Goal: Navigation & Orientation: Locate item on page

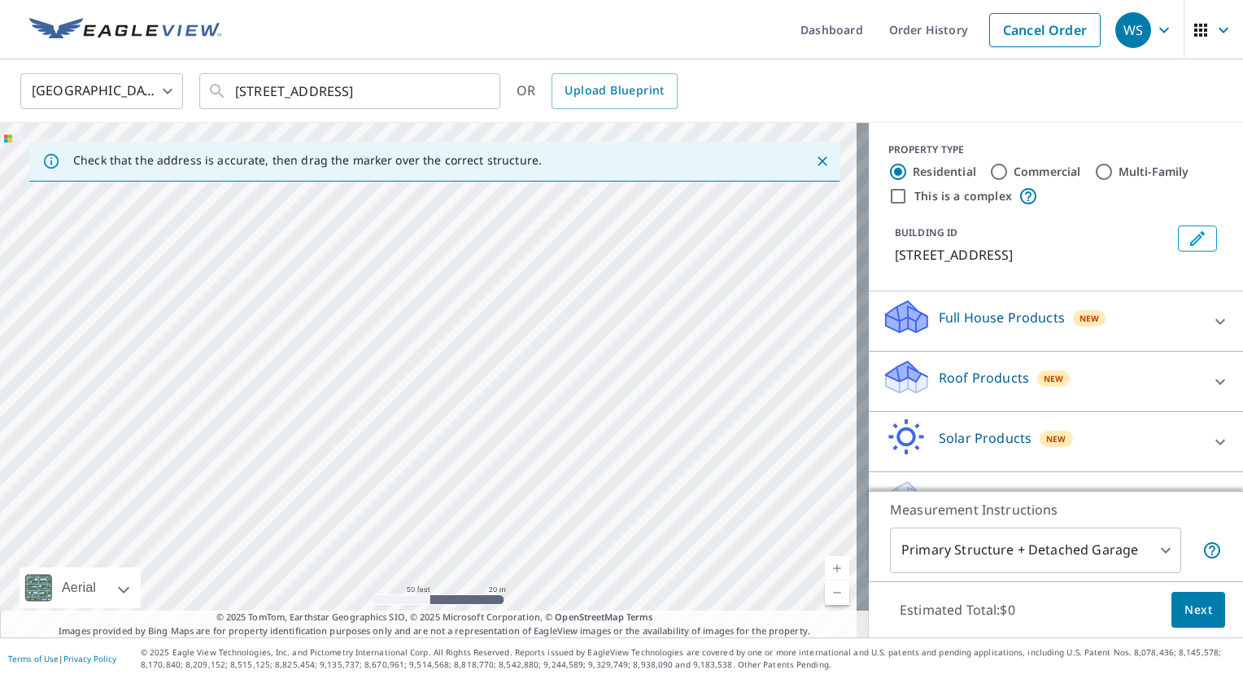
click at [827, 594] on link "Current Level 19, Zoom Out" at bounding box center [837, 592] width 24 height 24
click at [827, 594] on link "Current Level 18, Zoom Out" at bounding box center [837, 592] width 24 height 24
click at [371, 493] on div "[STREET_ADDRESS]" at bounding box center [434, 380] width 869 height 514
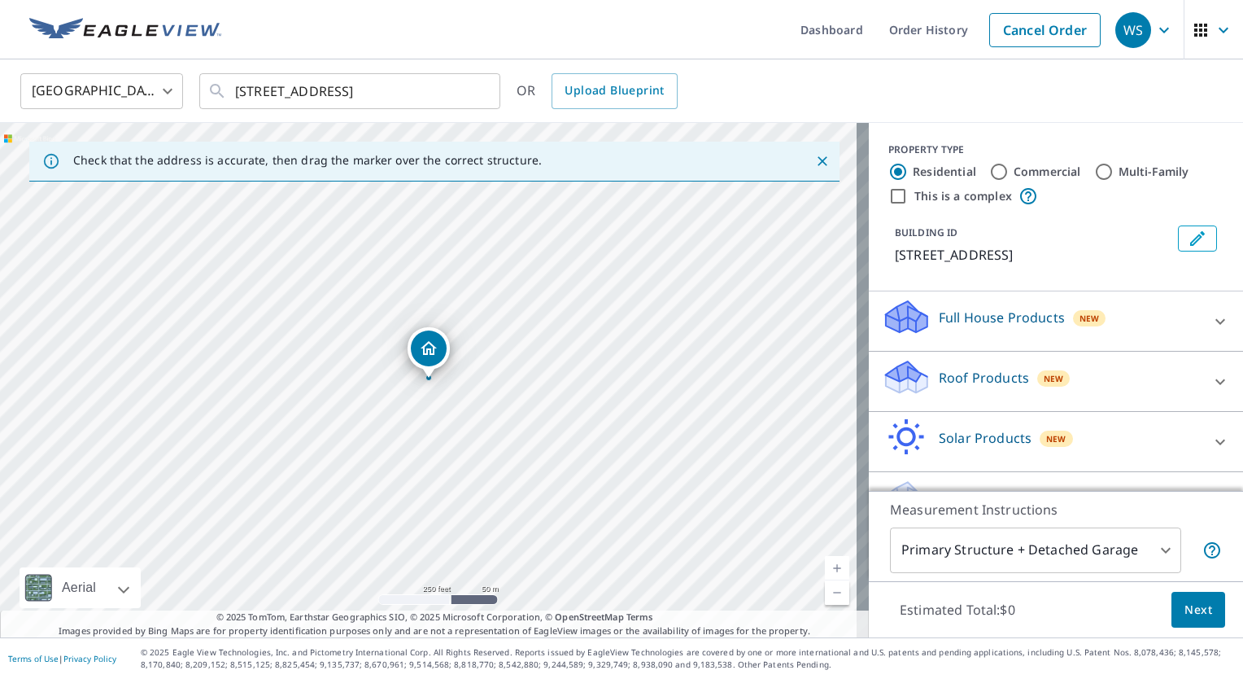
click at [825, 594] on link "Current Level 17, Zoom Out" at bounding box center [837, 592] width 24 height 24
click at [825, 594] on link "Current Level 16, Zoom Out" at bounding box center [837, 592] width 24 height 24
click at [826, 562] on link "Current Level 15, Zoom In" at bounding box center [837, 568] width 24 height 24
click at [826, 562] on link "Current Level 16, Zoom In" at bounding box center [837, 568] width 24 height 24
click at [826, 562] on link "Current Level 17, Zoom In" at bounding box center [837, 568] width 24 height 24
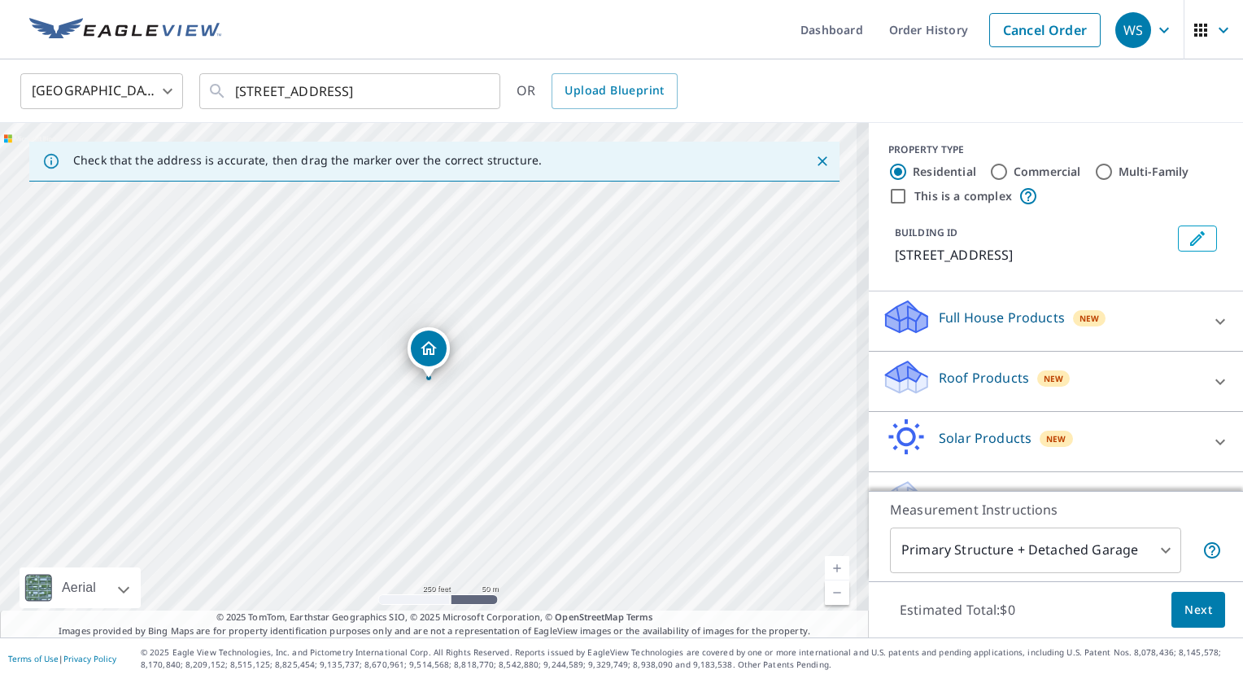
click at [826, 562] on link "Current Level 17, Zoom In" at bounding box center [837, 568] width 24 height 24
click at [826, 562] on link "Current Level 17.974577403120094, Zoom In" at bounding box center [837, 568] width 24 height 24
click at [826, 562] on link "Current Level 19, Zoom In Disabled" at bounding box center [837, 568] width 24 height 24
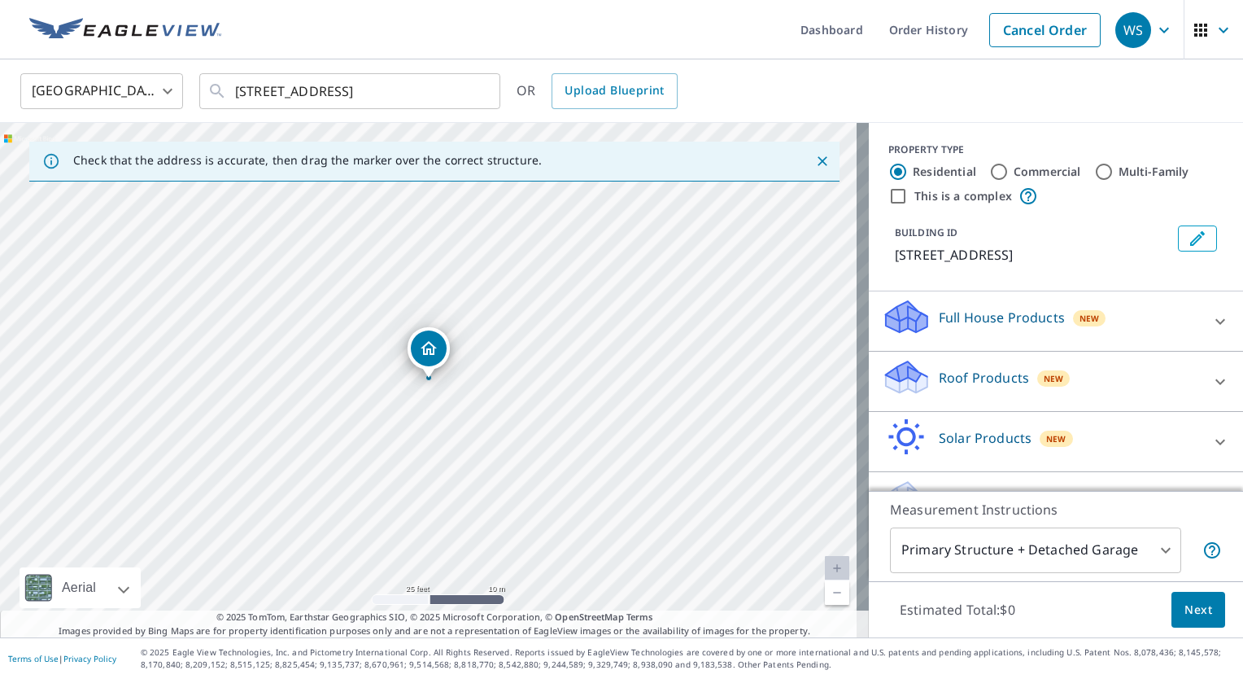
click at [826, 562] on link "Current Level 20, Zoom In Disabled" at bounding box center [837, 568] width 24 height 24
drag, startPoint x: 547, startPoint y: 518, endPoint x: 513, endPoint y: 403, distance: 120.3
click at [513, 403] on div "[STREET_ADDRESS]" at bounding box center [434, 380] width 869 height 514
